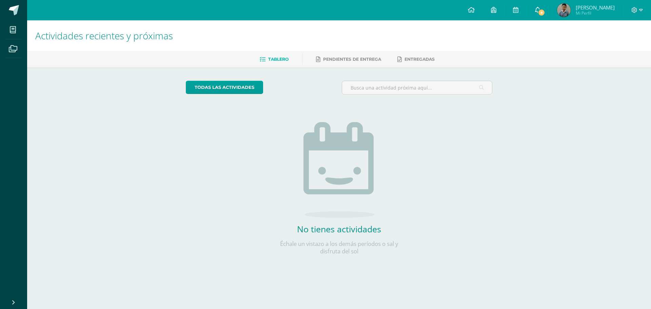
click at [542, 15] on link "8" at bounding box center [538, 10] width 22 height 20
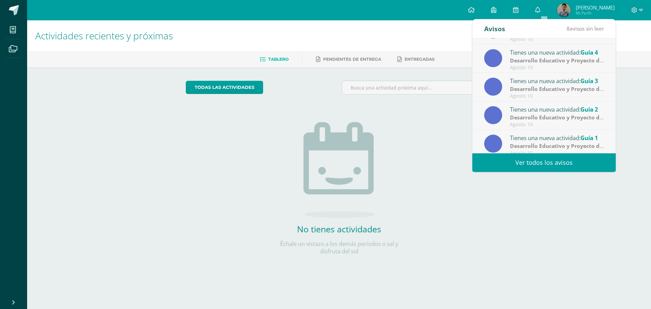
scroll to position [113, 0]
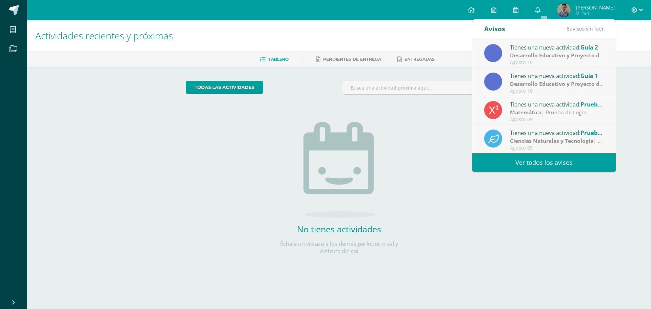
click at [568, 143] on strong "Ciencias Naturales y Tecnología" at bounding box center [551, 140] width 83 height 7
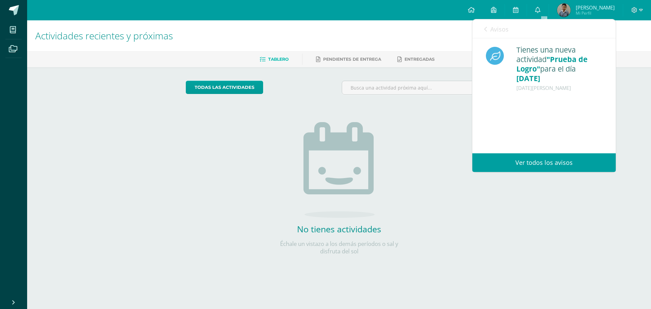
click at [485, 30] on icon at bounding box center [485, 28] width 3 height 5
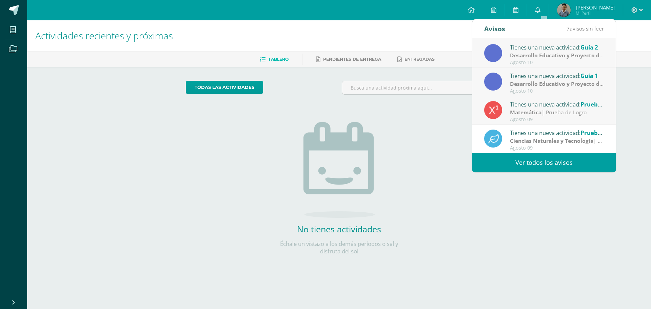
click at [553, 111] on div "Matemática | Prueba de Logro" at bounding box center [557, 112] width 94 height 8
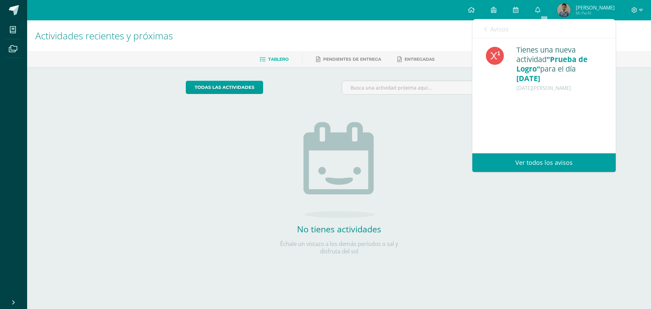
click at [485, 32] on icon at bounding box center [485, 28] width 3 height 5
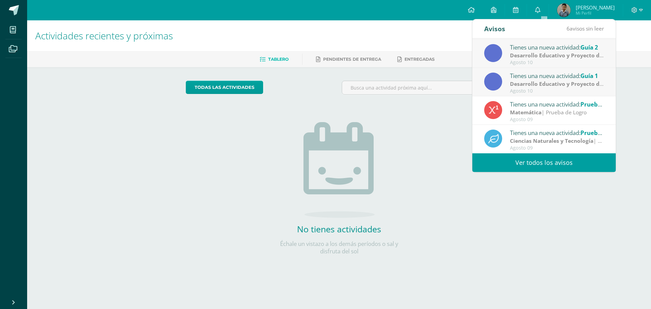
click at [525, 79] on div "Tienes una nueva actividad: Guía 1" at bounding box center [557, 75] width 94 height 9
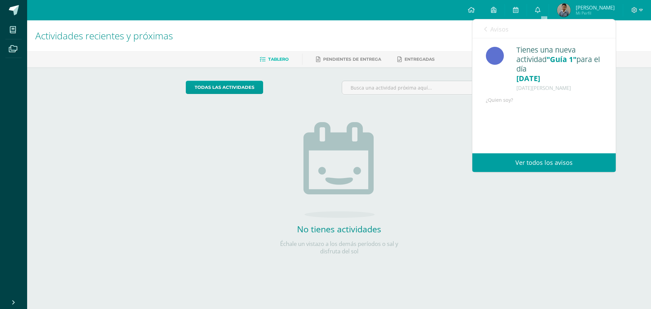
click at [484, 29] on icon at bounding box center [485, 28] width 3 height 5
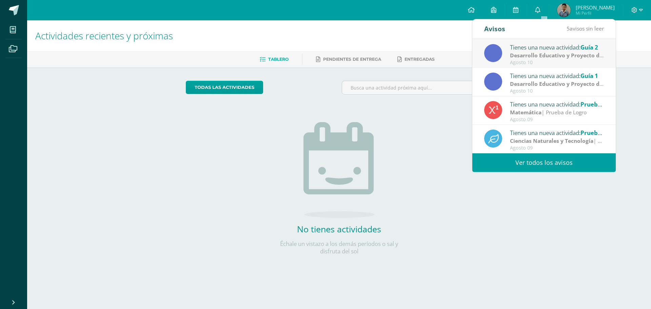
click at [536, 58] on strong "Desarrollo Educativo y Proyecto de Vida" at bounding box center [562, 55] width 105 height 7
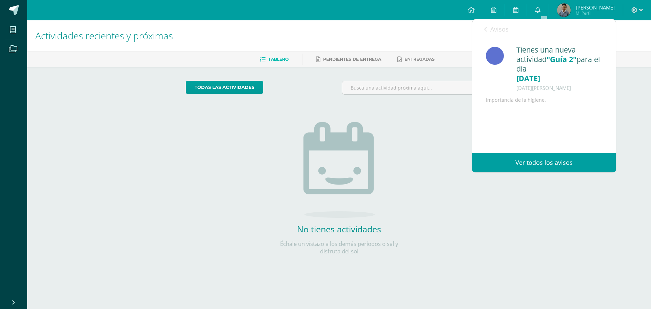
click at [484, 29] on div "Avisos 4 avisos sin leer Avisos" at bounding box center [543, 28] width 143 height 19
click at [485, 29] on icon at bounding box center [485, 28] width 3 height 5
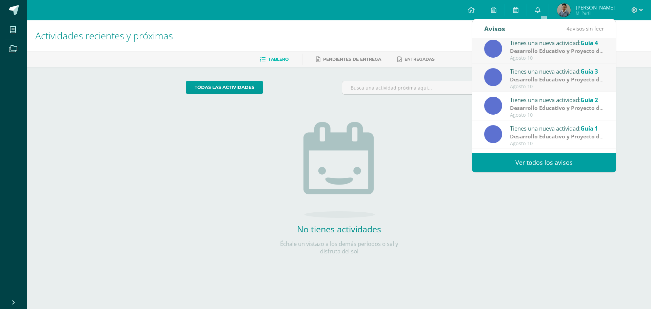
scroll to position [45, 0]
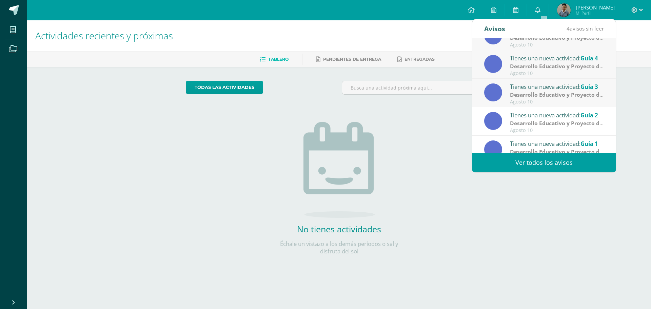
click at [565, 93] on strong "Desarrollo Educativo y Proyecto de Vida" at bounding box center [562, 94] width 105 height 7
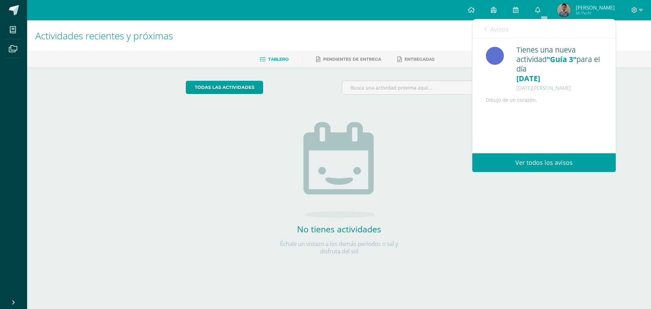
click at [485, 28] on icon at bounding box center [485, 28] width 3 height 5
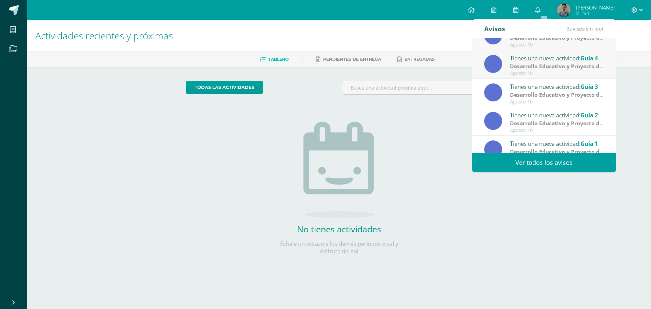
click at [542, 69] on strong "Desarrollo Educativo y Proyecto de Vida" at bounding box center [562, 65] width 105 height 7
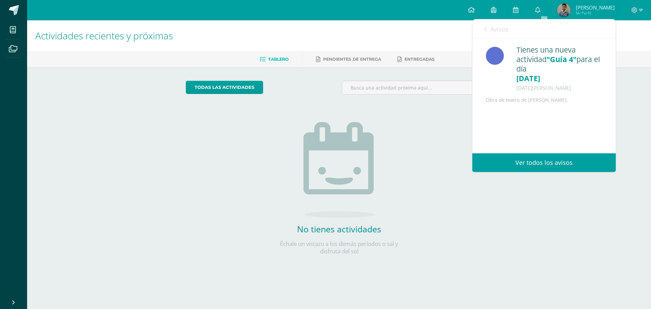
click at [486, 30] on icon at bounding box center [485, 28] width 3 height 5
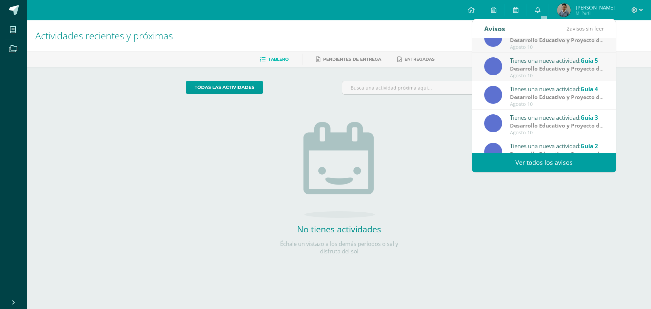
scroll to position [0, 0]
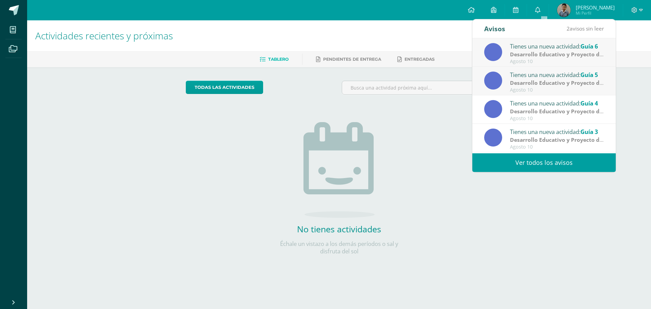
click at [544, 85] on strong "Desarrollo Educativo y Proyecto de Vida" at bounding box center [562, 82] width 105 height 7
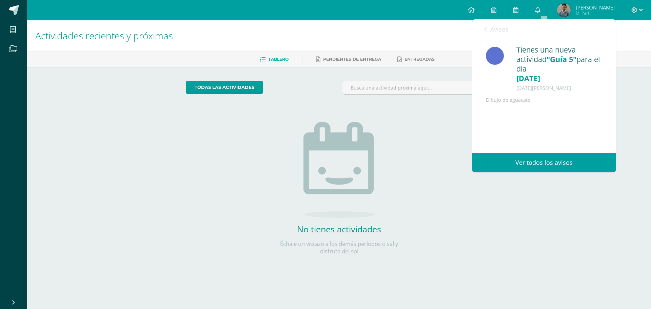
click at [487, 32] on link "Avisos" at bounding box center [496, 28] width 24 height 19
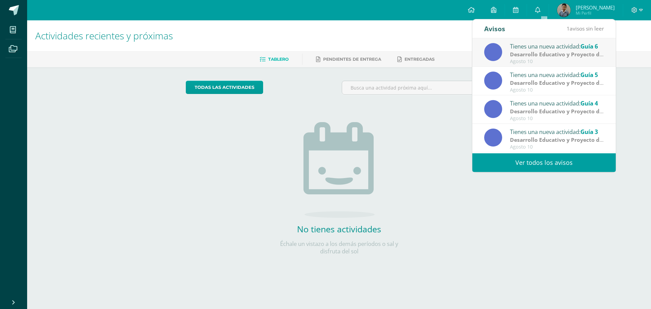
click at [555, 57] on strong "Desarrollo Educativo y Proyecto de Vida" at bounding box center [562, 53] width 105 height 7
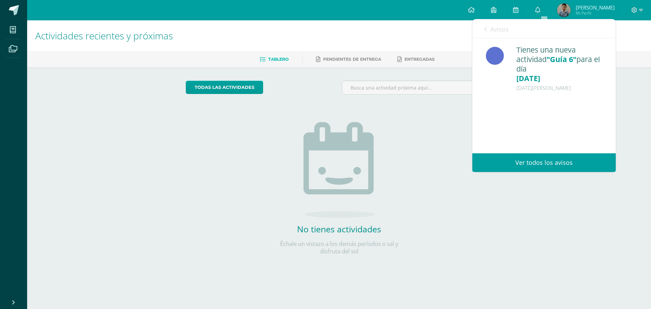
click at [485, 28] on div "Avisos 0 avisos sin leer Avisos" at bounding box center [543, 28] width 143 height 19
click at [490, 30] on link "Avisos" at bounding box center [496, 28] width 24 height 19
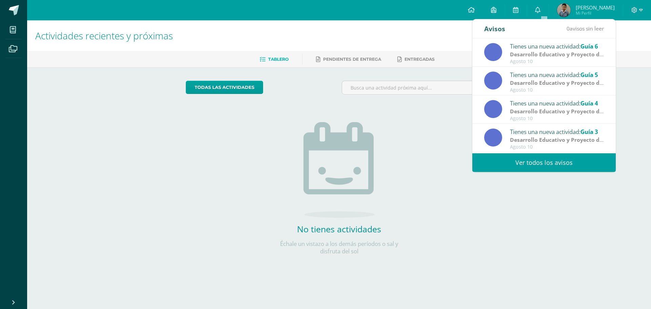
click at [564, 223] on div "Actividades recientes y próximas Tablero Pendientes de entrega Entregadas todas…" at bounding box center [338, 148] width 623 height 256
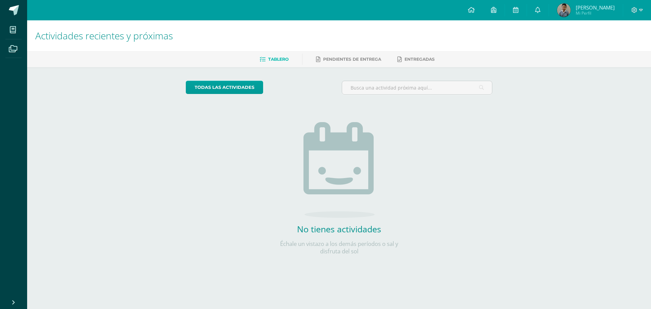
click at [594, 5] on span "[PERSON_NAME]" at bounding box center [594, 7] width 39 height 7
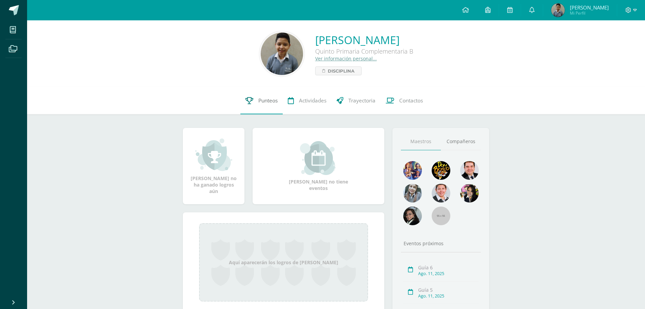
click at [273, 99] on span "Punteos" at bounding box center [268, 100] width 19 height 7
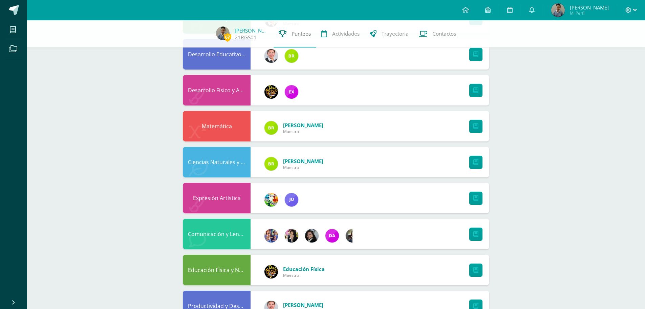
click at [305, 33] on span "Punteos" at bounding box center [301, 33] width 19 height 7
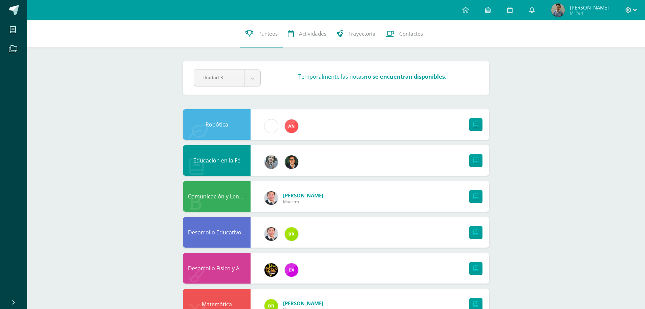
click at [587, 11] on span "Mi Perfil" at bounding box center [589, 13] width 39 height 6
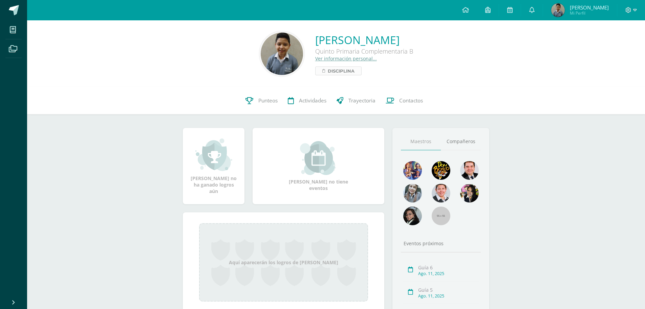
click at [328, 71] on span "Disciplina" at bounding box center [341, 71] width 27 height 8
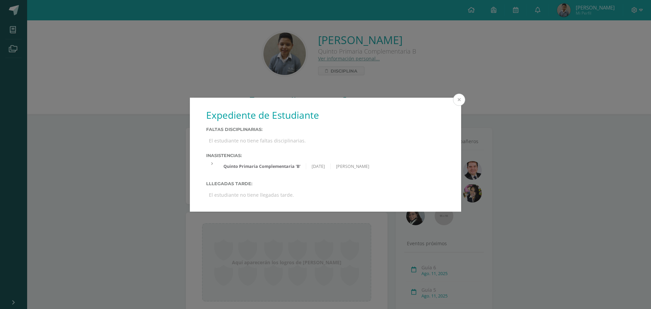
click at [459, 100] on button at bounding box center [459, 100] width 12 height 12
